Goal: Navigation & Orientation: Find specific page/section

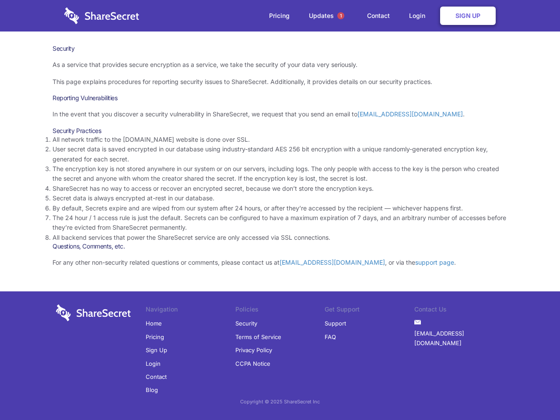
click at [280, 210] on li "By default, Secrets expire and are wiped from our system after 24 hours, or aft…" at bounding box center [280, 208] width 455 height 10
click at [341, 16] on span "1" at bounding box center [340, 15] width 7 height 7
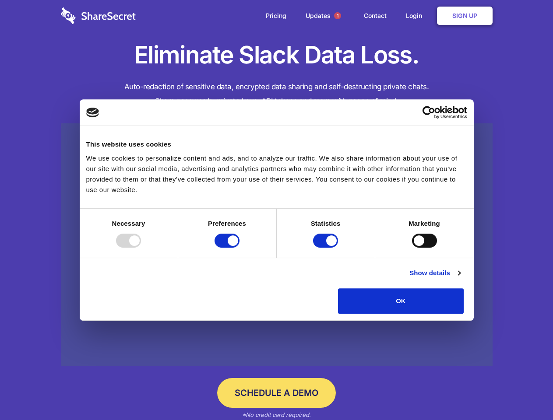
click at [141, 248] on div at bounding box center [128, 241] width 25 height 14
click at [239, 248] on input "Preferences" at bounding box center [226, 241] width 25 height 14
checkbox input "false"
click at [326, 248] on input "Statistics" at bounding box center [325, 241] width 25 height 14
checkbox input "false"
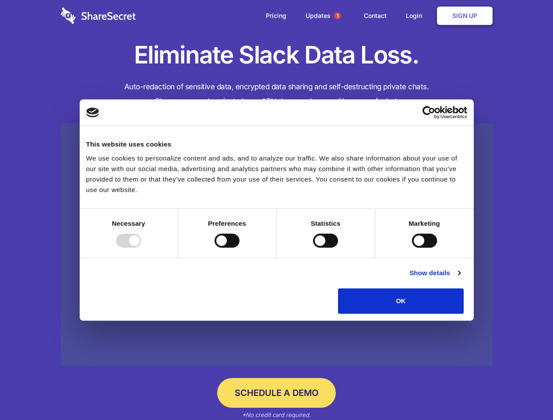
click at [412, 248] on input "Marketing" at bounding box center [424, 241] width 25 height 14
checkbox input "true"
click at [460, 278] on link "Show details" at bounding box center [434, 273] width 51 height 11
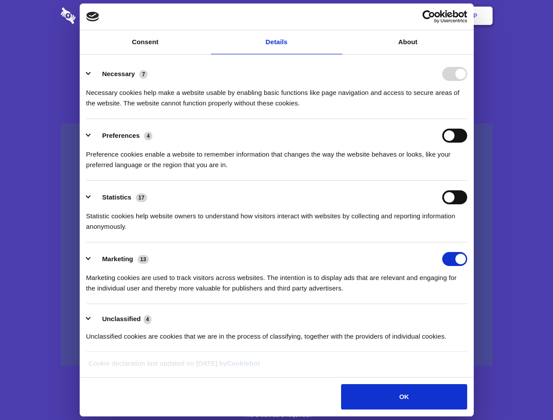
click at [467, 170] on div "Preference cookies enable a website to remember information that changes the wa…" at bounding box center [276, 157] width 381 height 28
click at [337, 16] on span "1" at bounding box center [337, 15] width 7 height 7
